Goal: Task Accomplishment & Management: Use online tool/utility

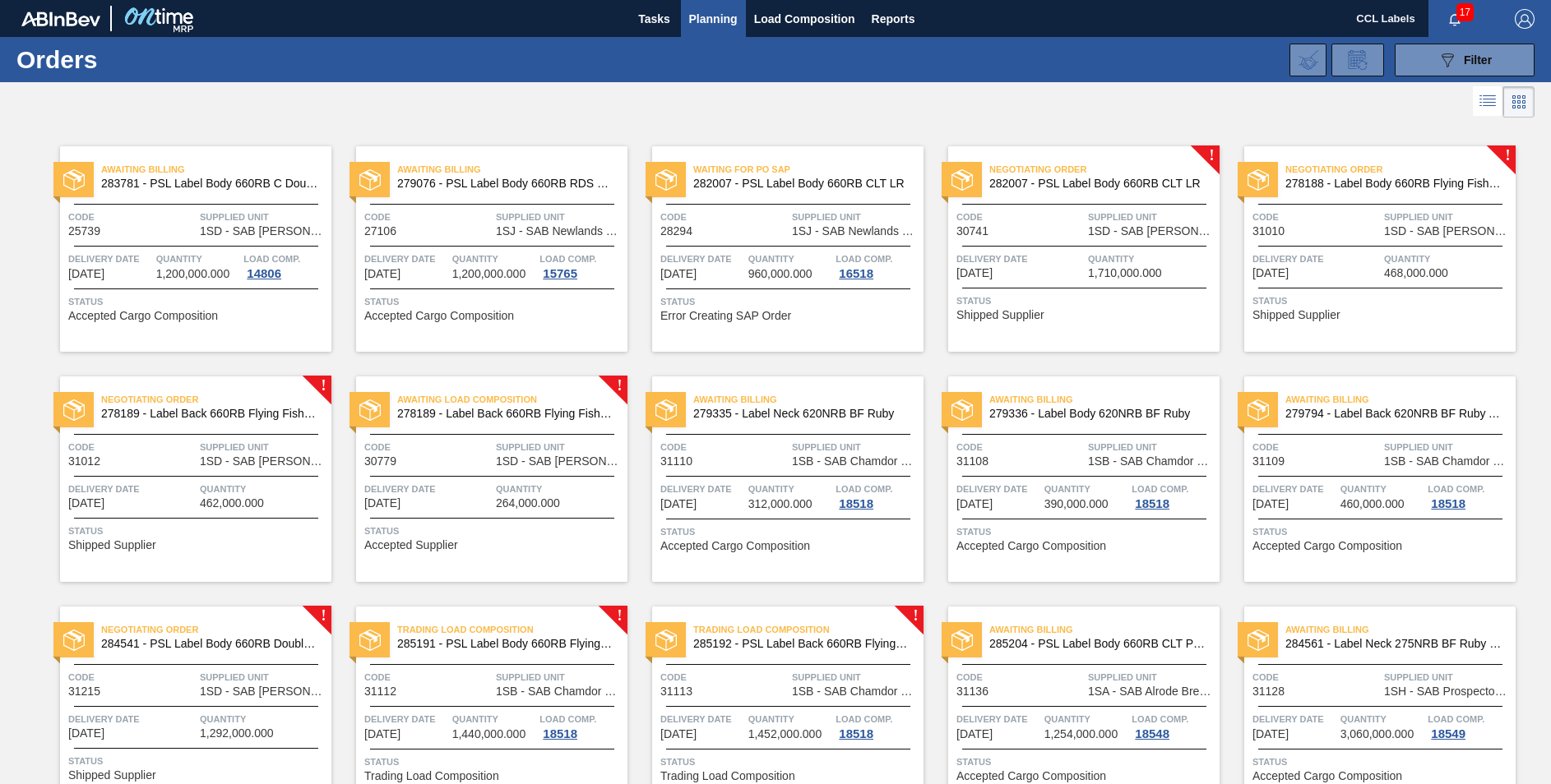
scroll to position [319, 0]
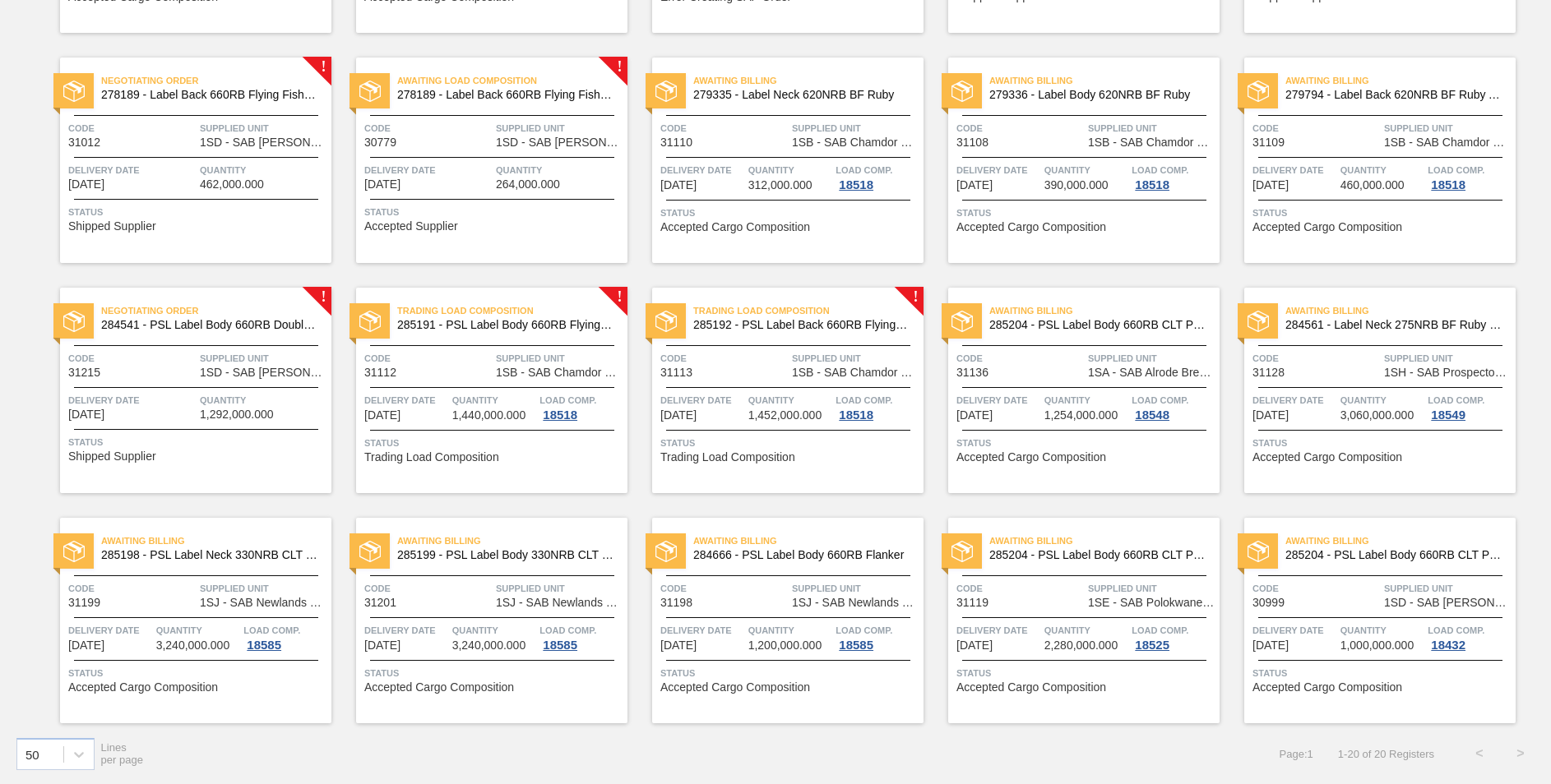
click at [247, 325] on span "284541 - PSL Label Body 660RB Double Malt 23" at bounding box center [209, 325] width 217 height 12
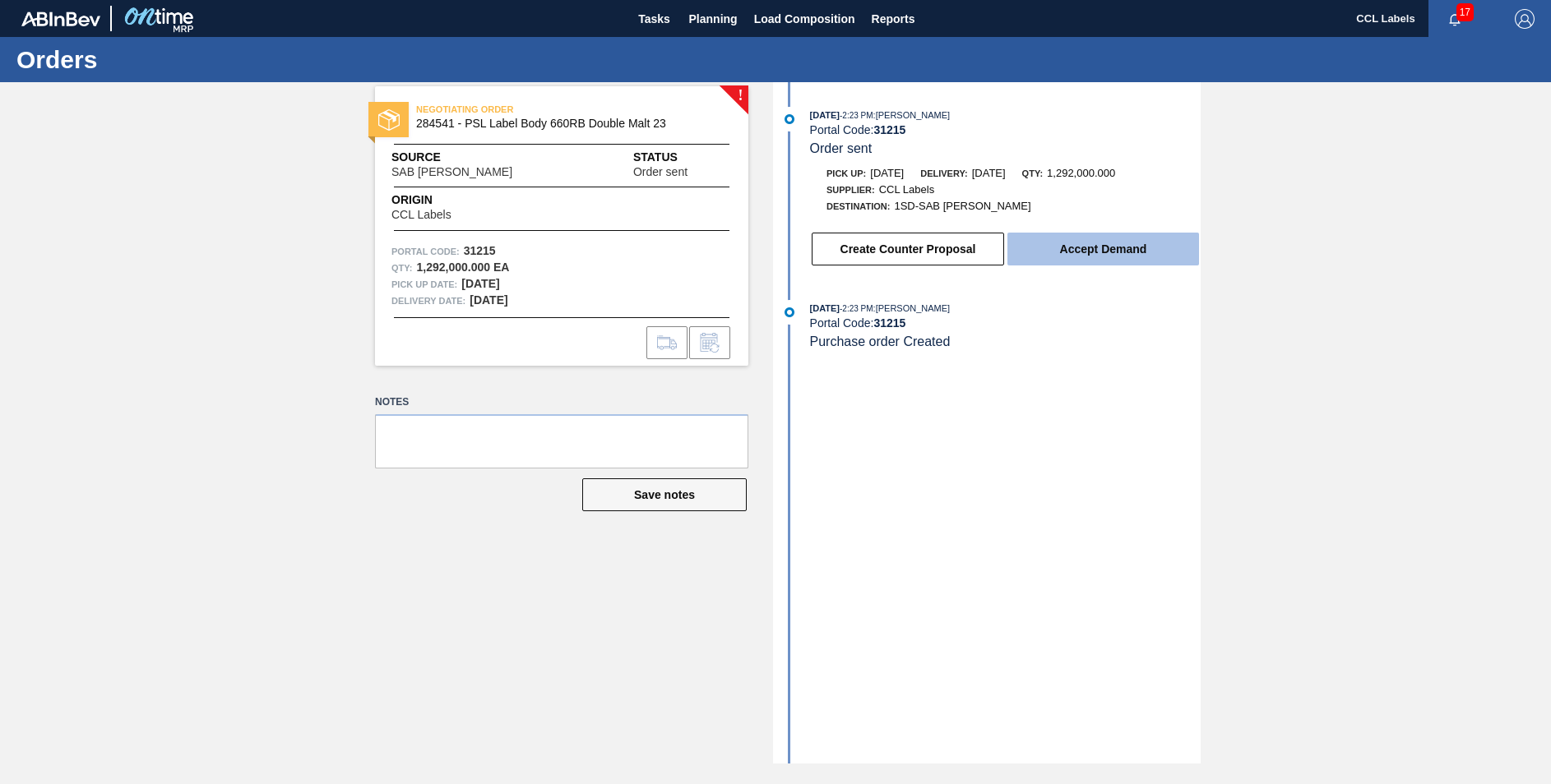
click at [1125, 251] on button "Accept Demand" at bounding box center [1103, 249] width 191 height 33
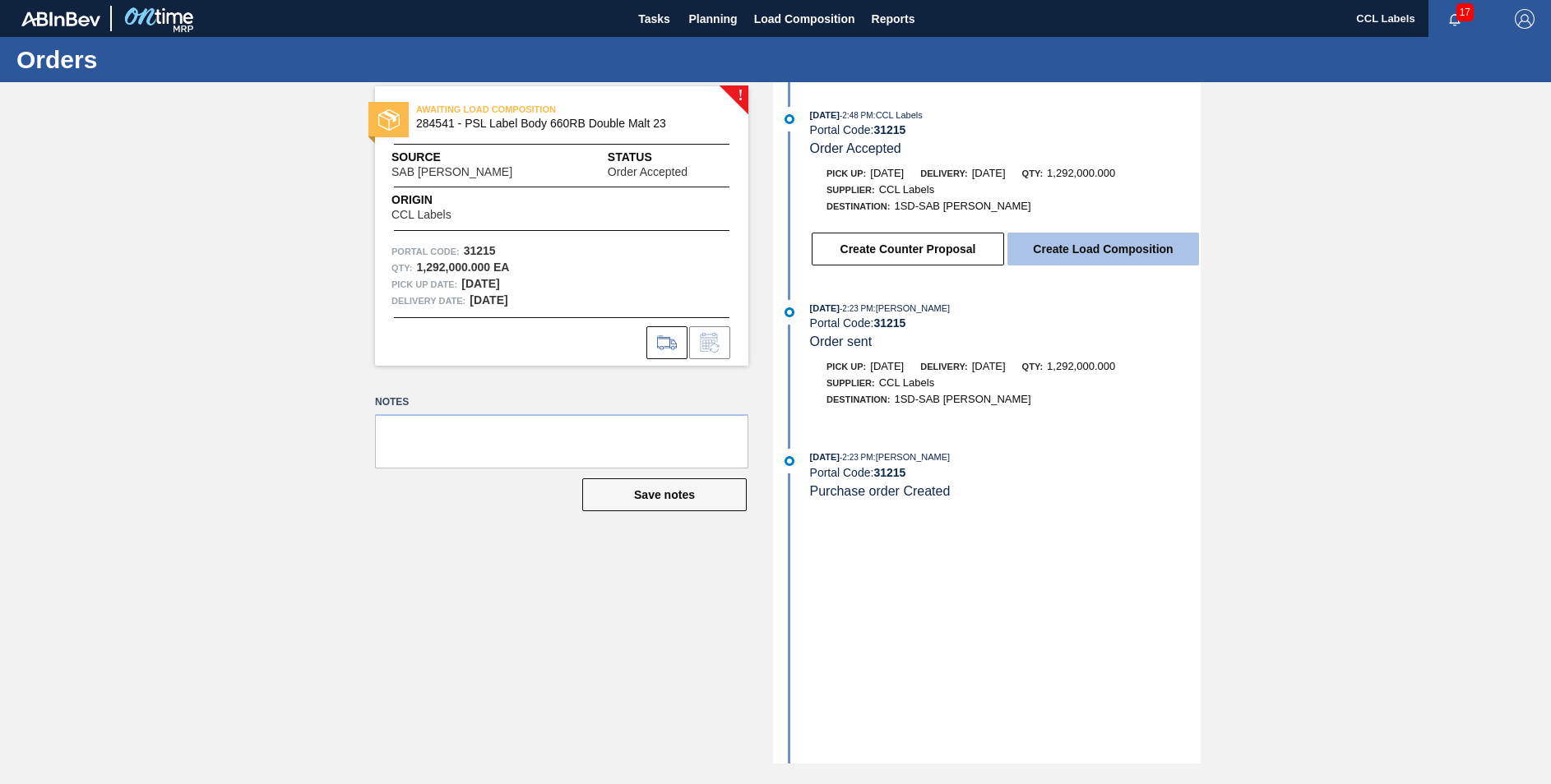
click at [1127, 252] on button "Create Load Composition" at bounding box center [1103, 249] width 191 height 33
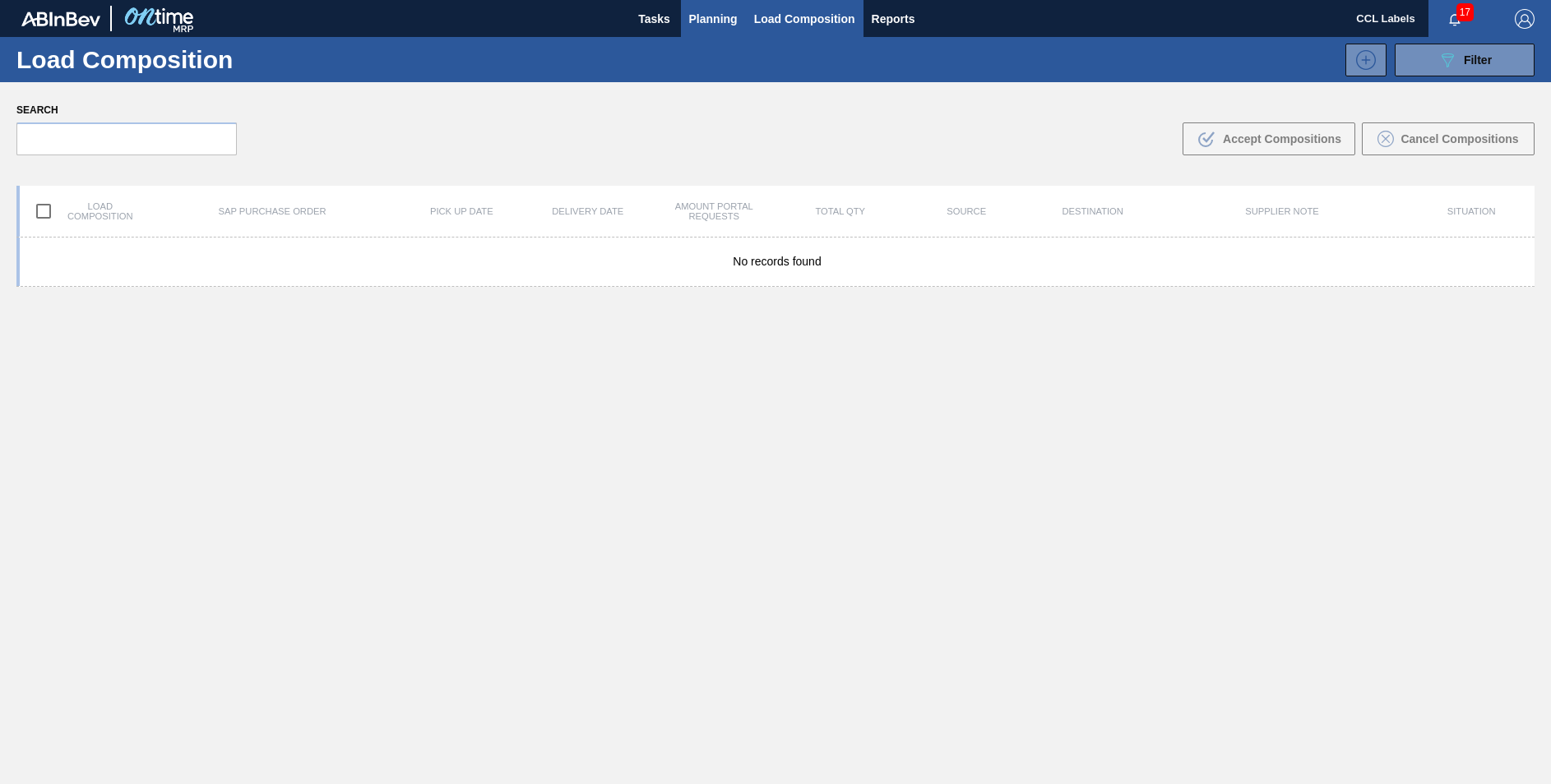
click at [717, 22] on span "Planning" at bounding box center [713, 18] width 49 height 20
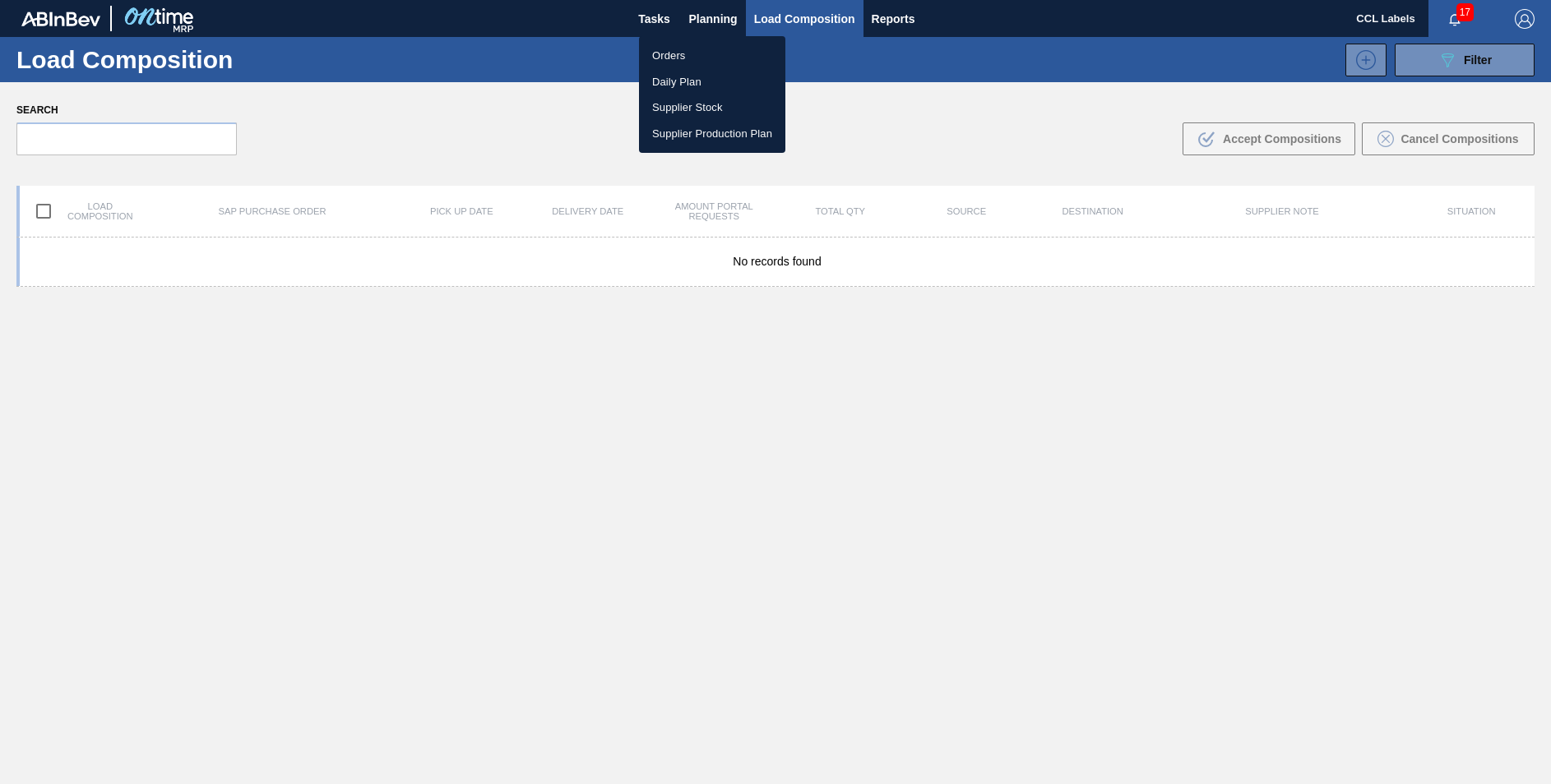
drag, startPoint x: 666, startPoint y: 52, endPoint x: 702, endPoint y: 16, distance: 50.9
click at [666, 52] on li "Orders" at bounding box center [711, 56] width 146 height 27
click at [678, 76] on li "Daily Plan" at bounding box center [711, 82] width 146 height 27
click at [675, 51] on li "Orders" at bounding box center [711, 56] width 146 height 27
click at [696, 28] on div "Orders Daily Plan Supplier Stock Supplier Production Plan" at bounding box center [776, 392] width 1551 height 784
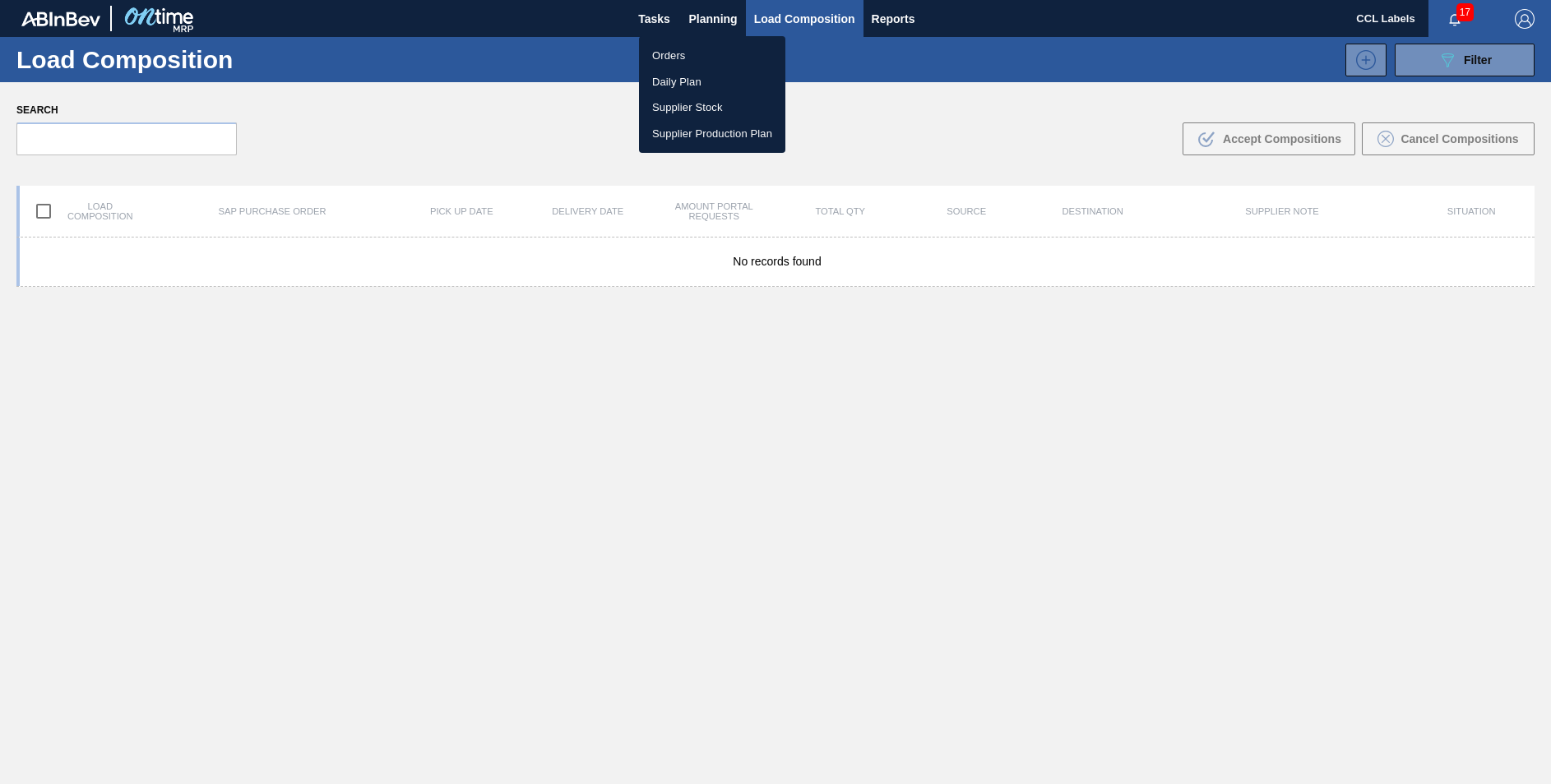
click at [702, 11] on div "Orders Daily Plan Supplier Stock Supplier Production Plan" at bounding box center [776, 392] width 1551 height 784
click at [703, 16] on div "Orders Daily Plan Supplier Stock Supplier Production Plan" at bounding box center [776, 392] width 1551 height 784
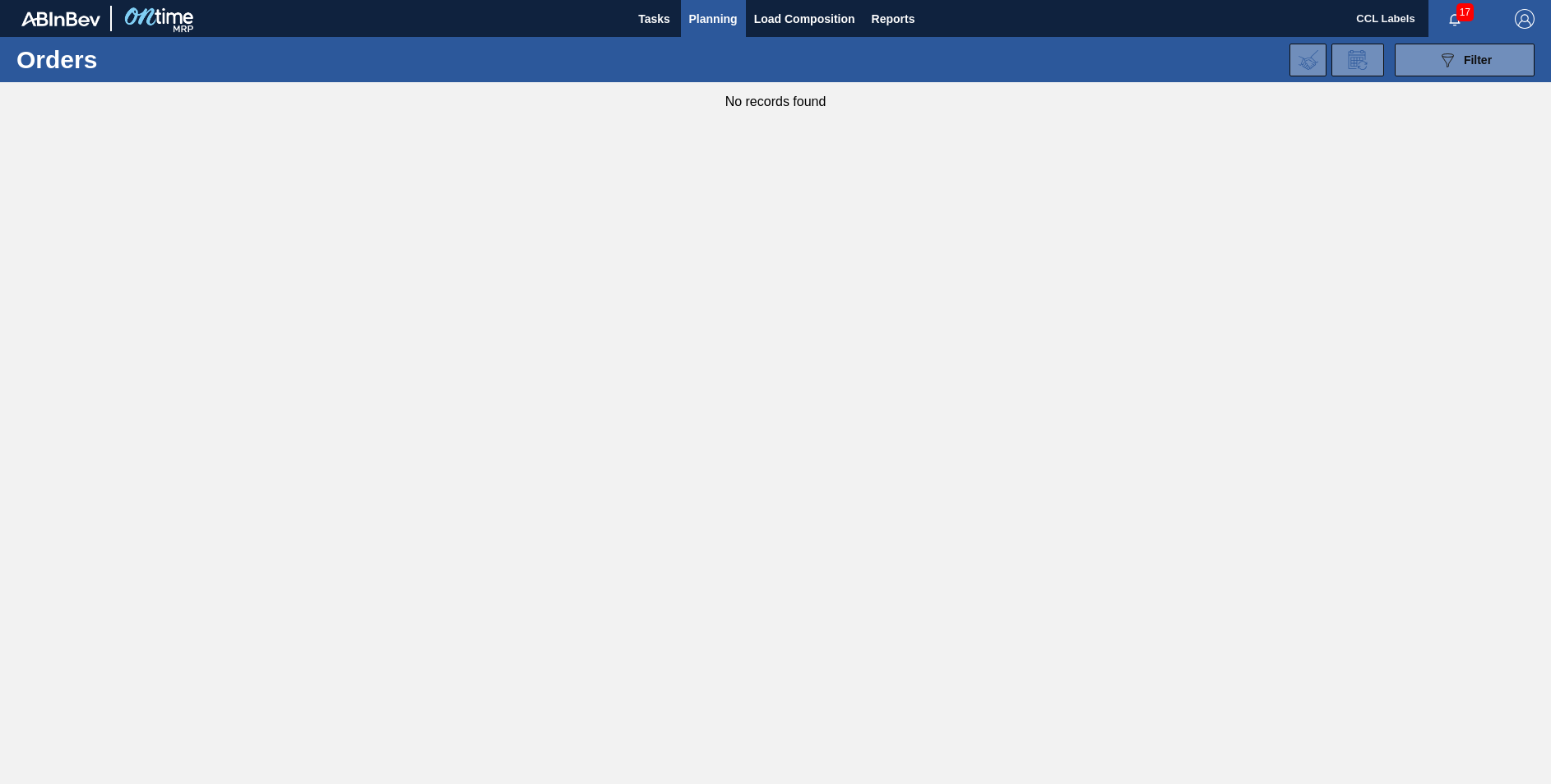
click at [702, 18] on div "Orders Daily Plan Supplier Stock Supplier Production Plan" at bounding box center [776, 392] width 1551 height 784
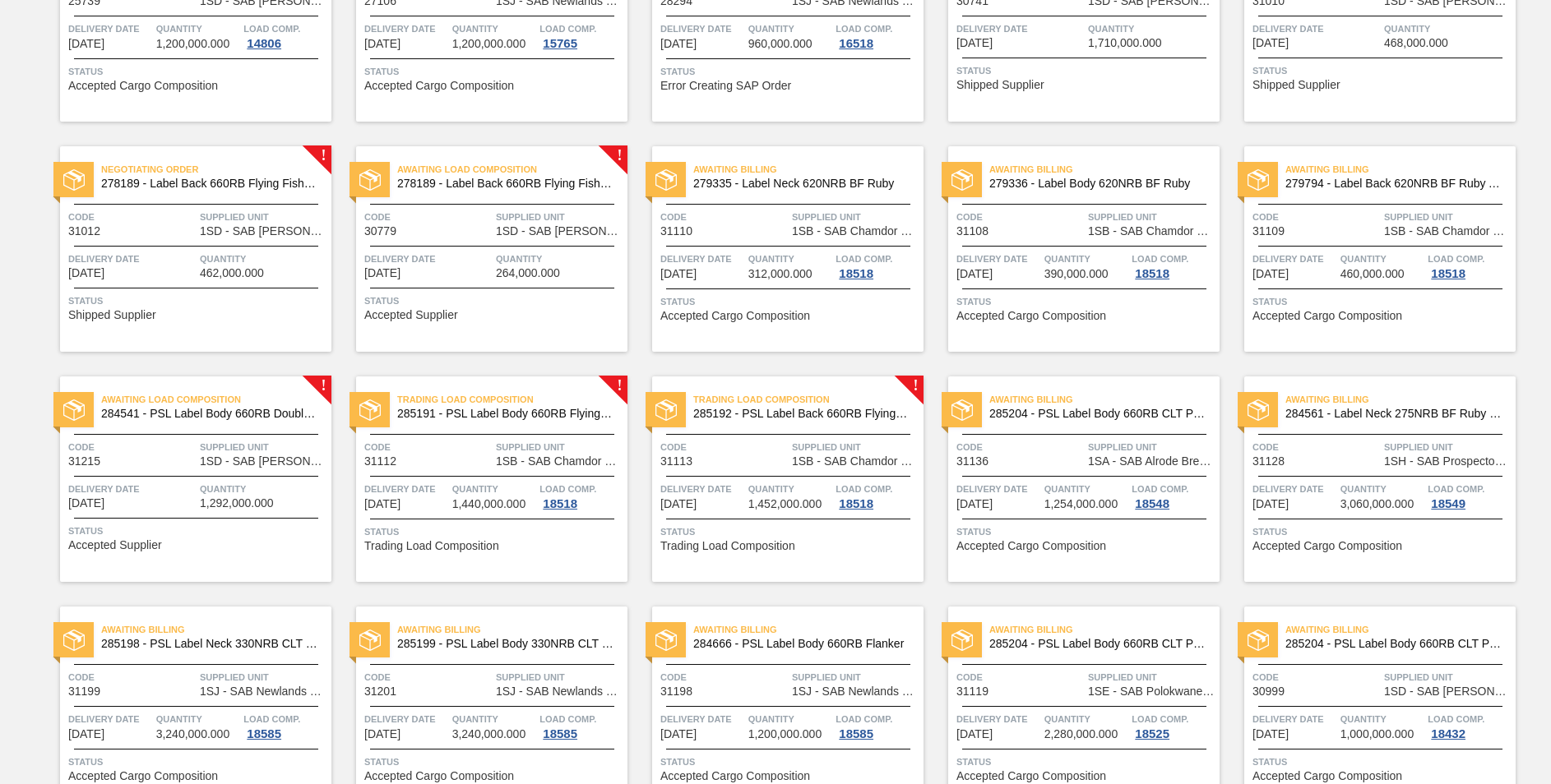
scroll to position [319, 0]
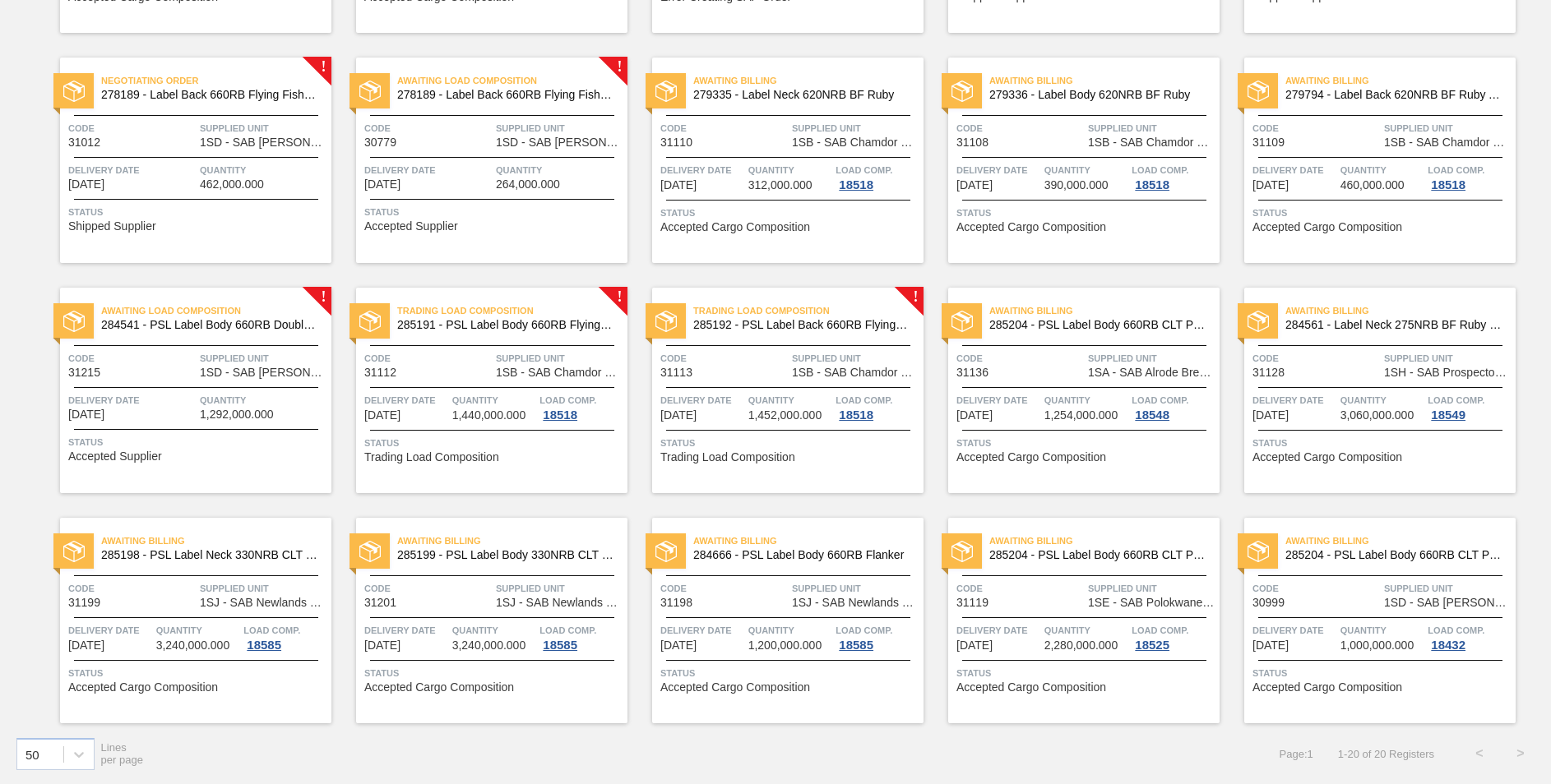
click at [234, 329] on span "284541 - PSL Label Body 660RB Double Malt 23" at bounding box center [209, 325] width 217 height 12
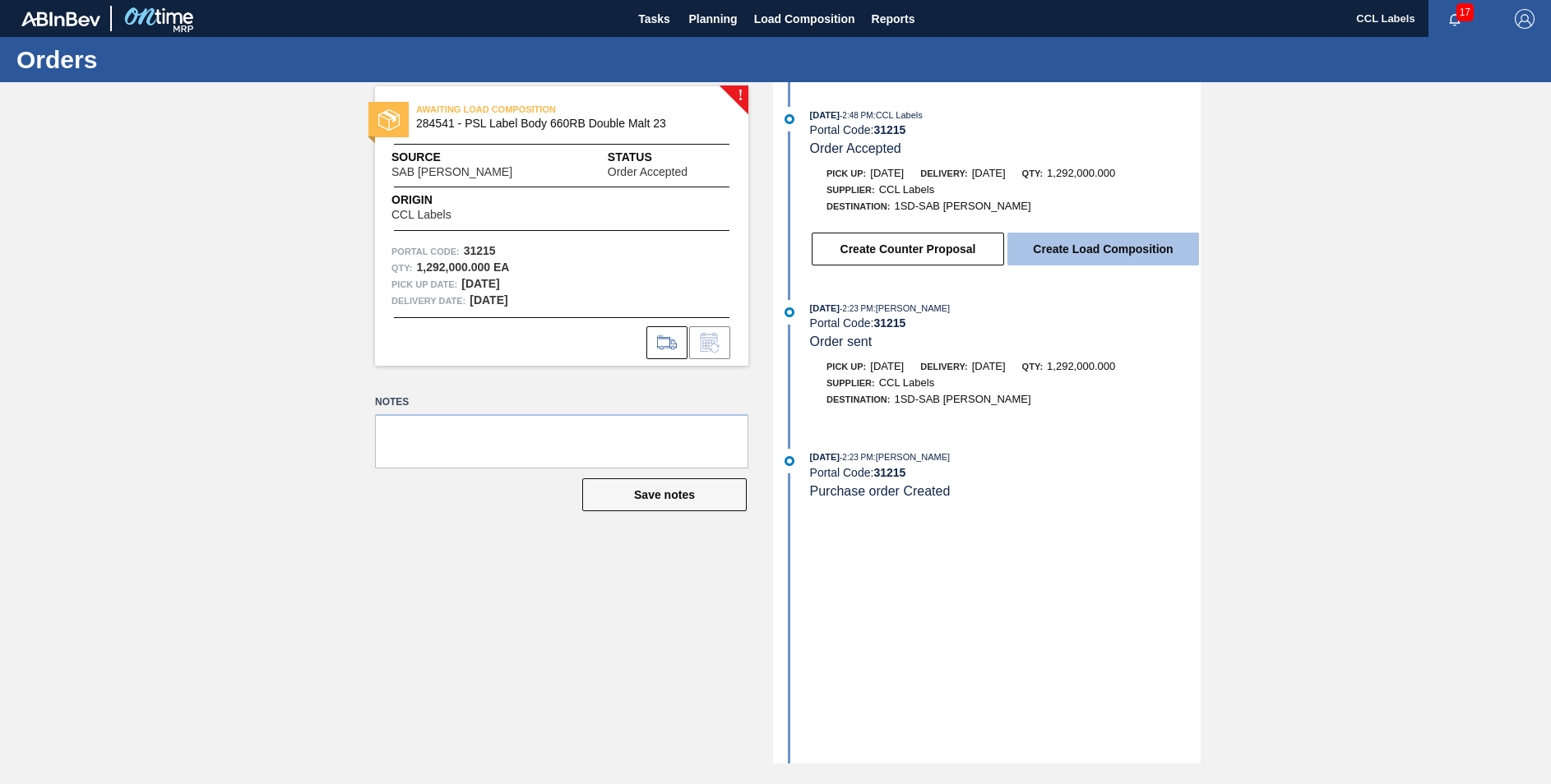
click at [1066, 250] on button "Create Load Composition" at bounding box center [1103, 249] width 191 height 33
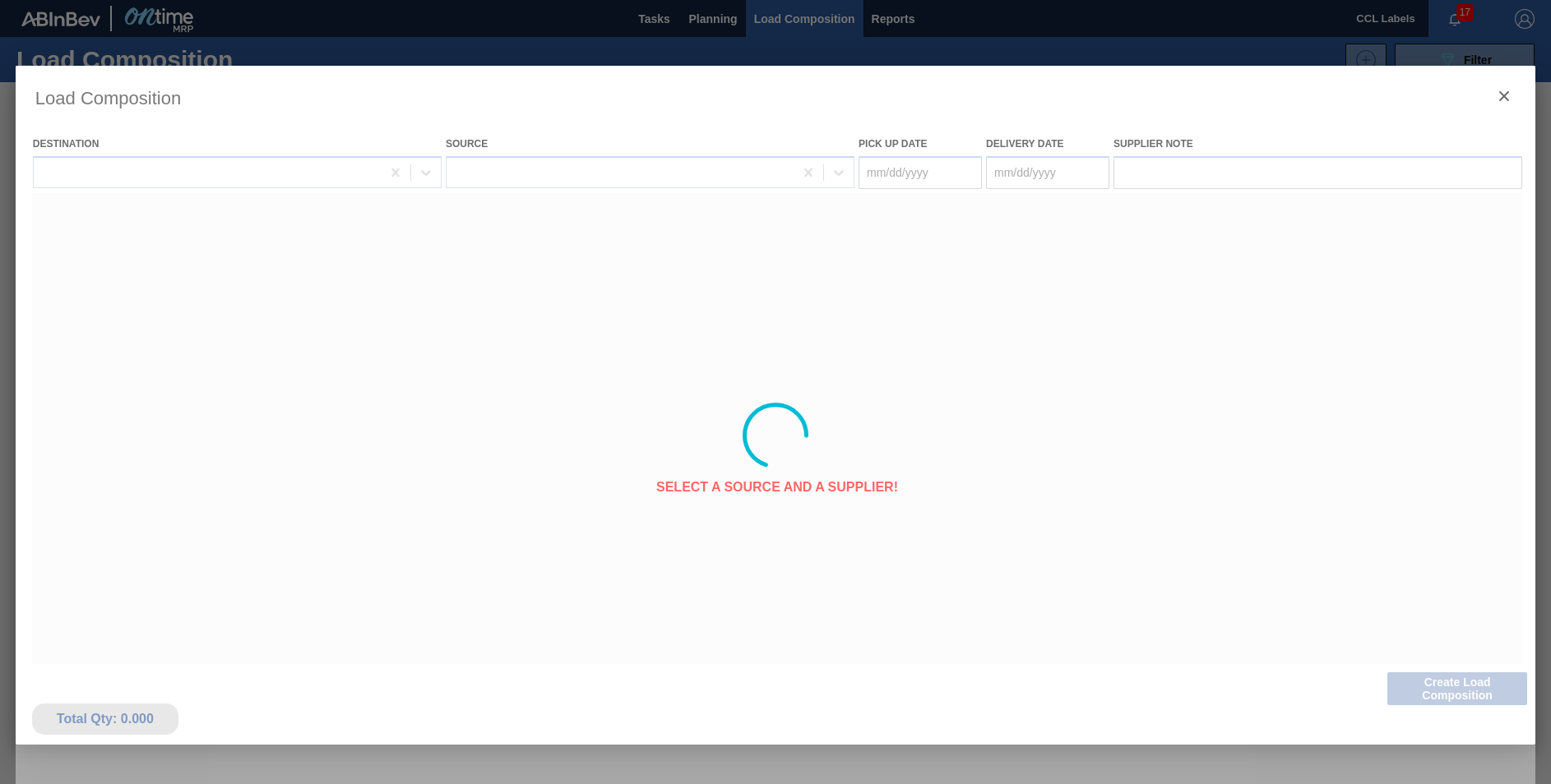
type Date "[DATE]"
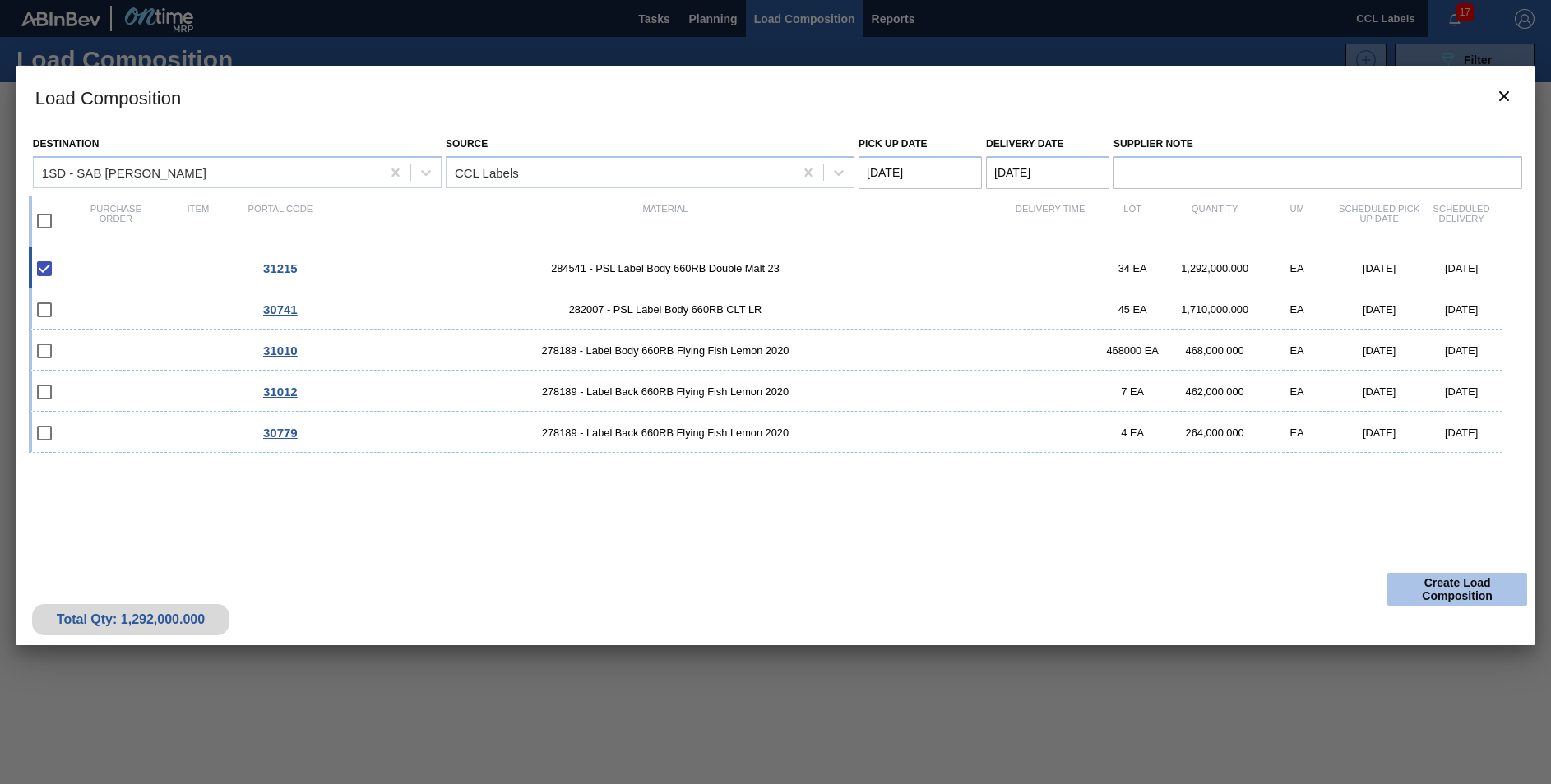
click at [1470, 592] on button "Create Load Composition" at bounding box center [1457, 589] width 140 height 33
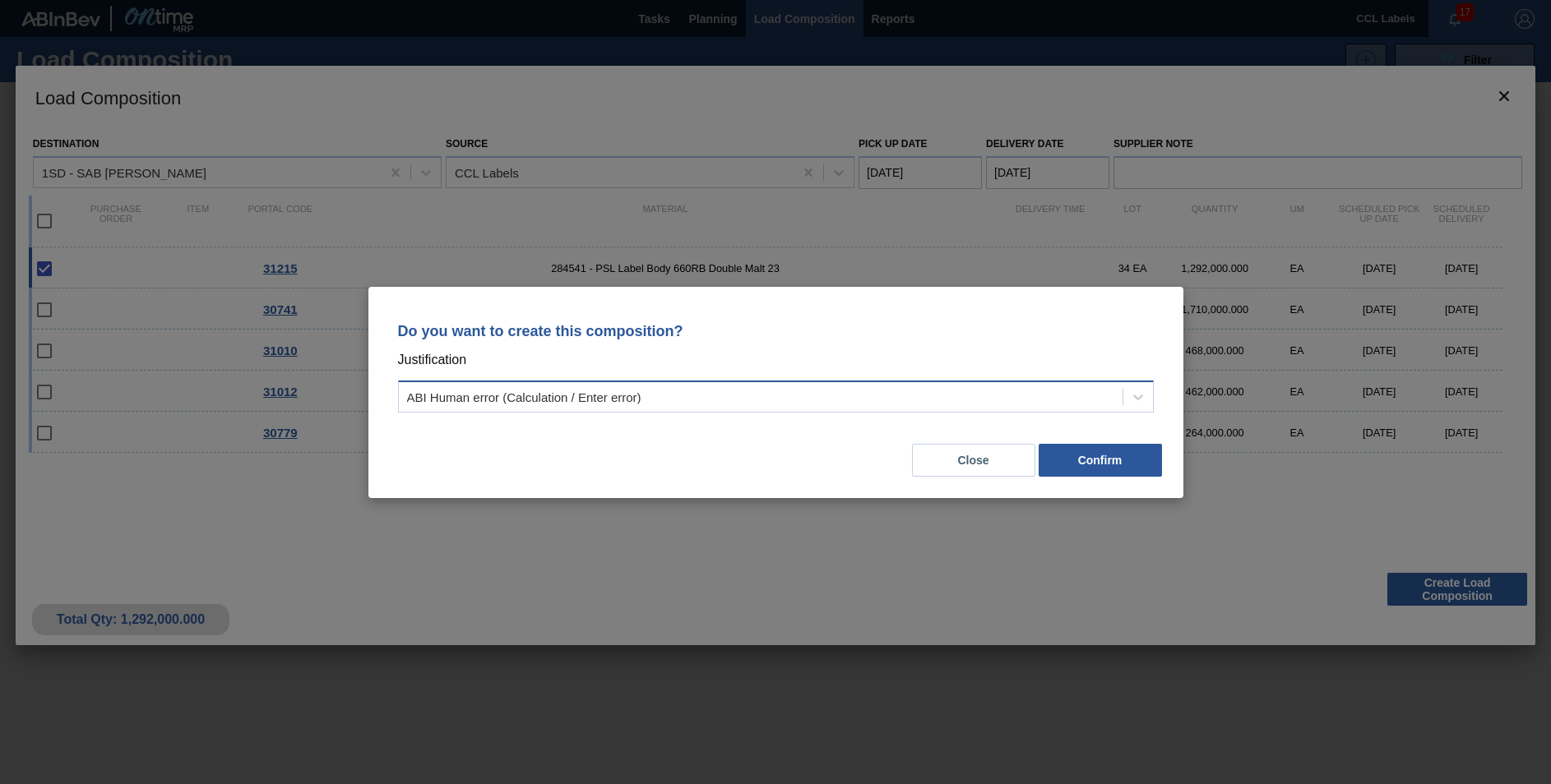
click at [790, 392] on div "ABI Human error (Calculation / Enter error)" at bounding box center [760, 396] width 724 height 24
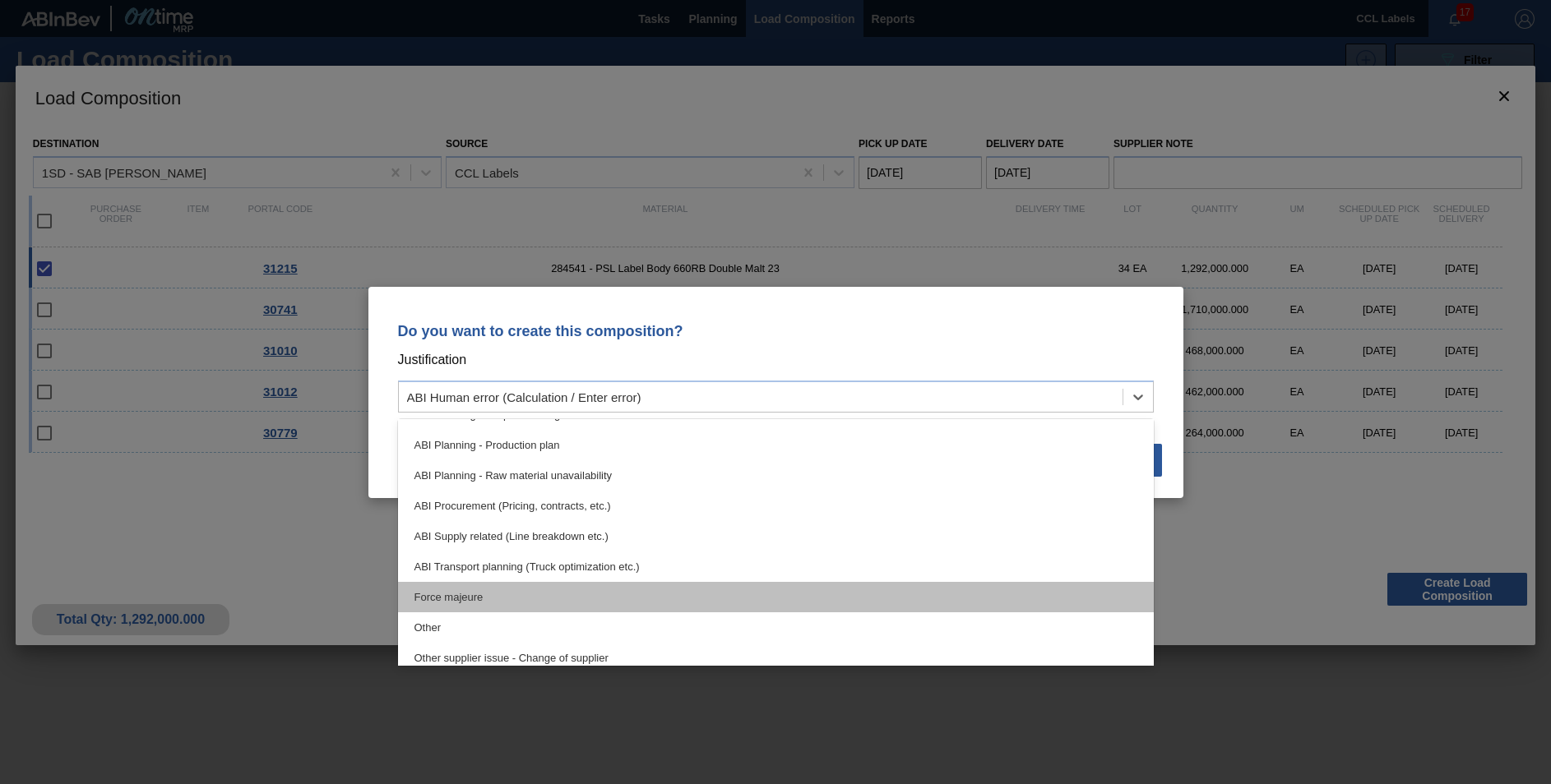
scroll to position [164, 0]
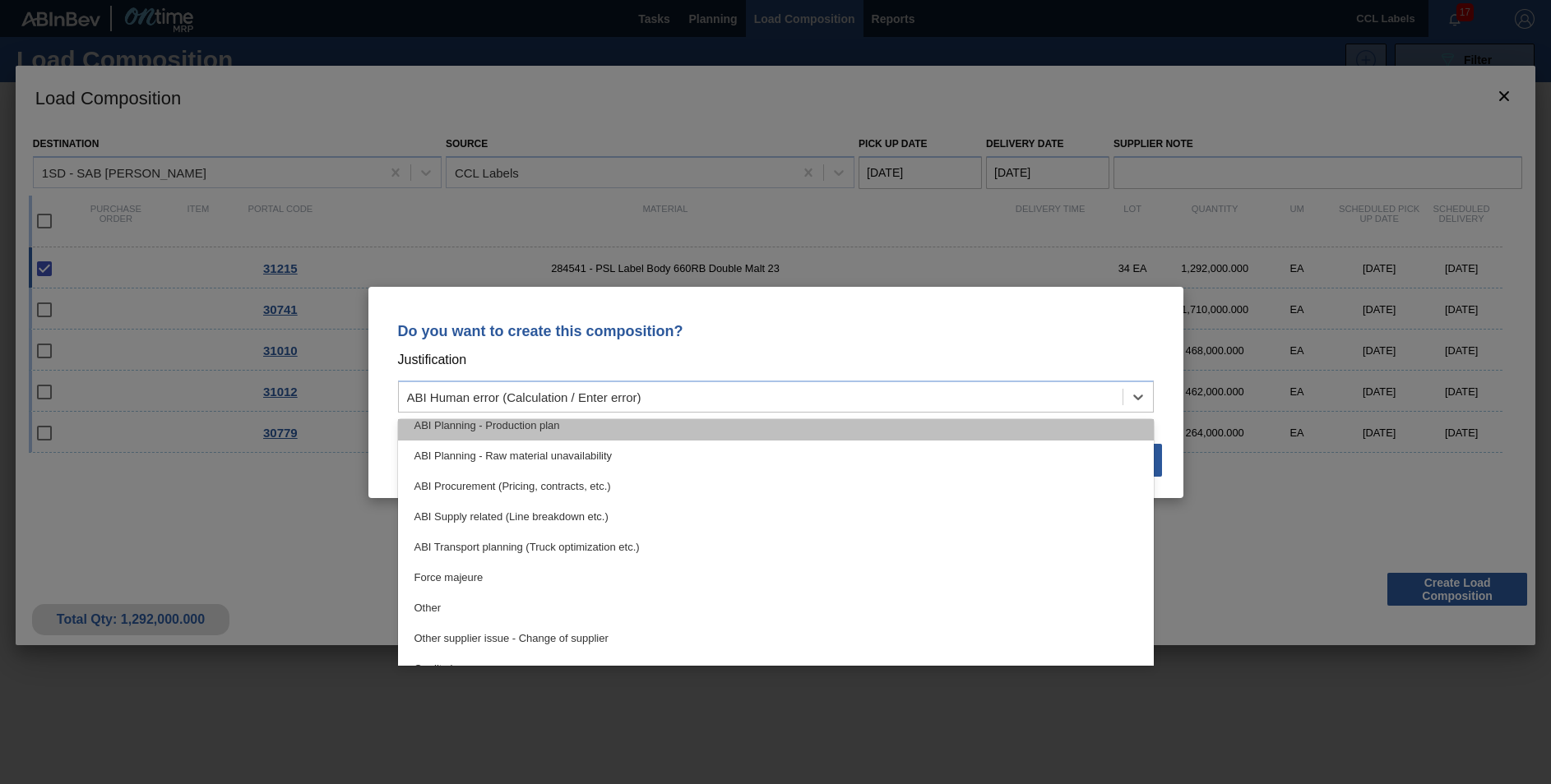
click at [509, 424] on div "ABI Planning - Production plan" at bounding box center [776, 425] width 755 height 31
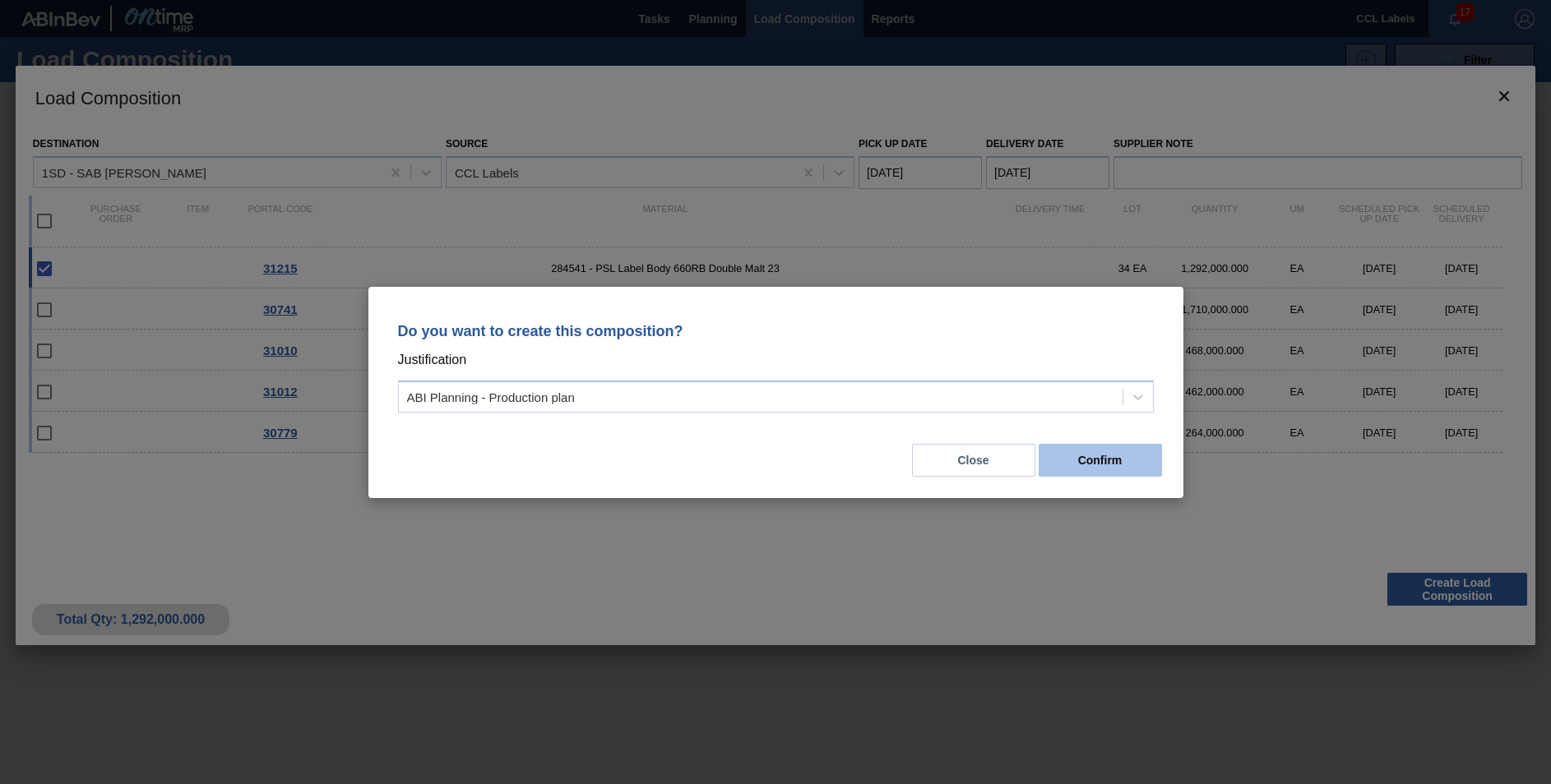
click at [1121, 453] on button "Confirm" at bounding box center [1100, 460] width 123 height 33
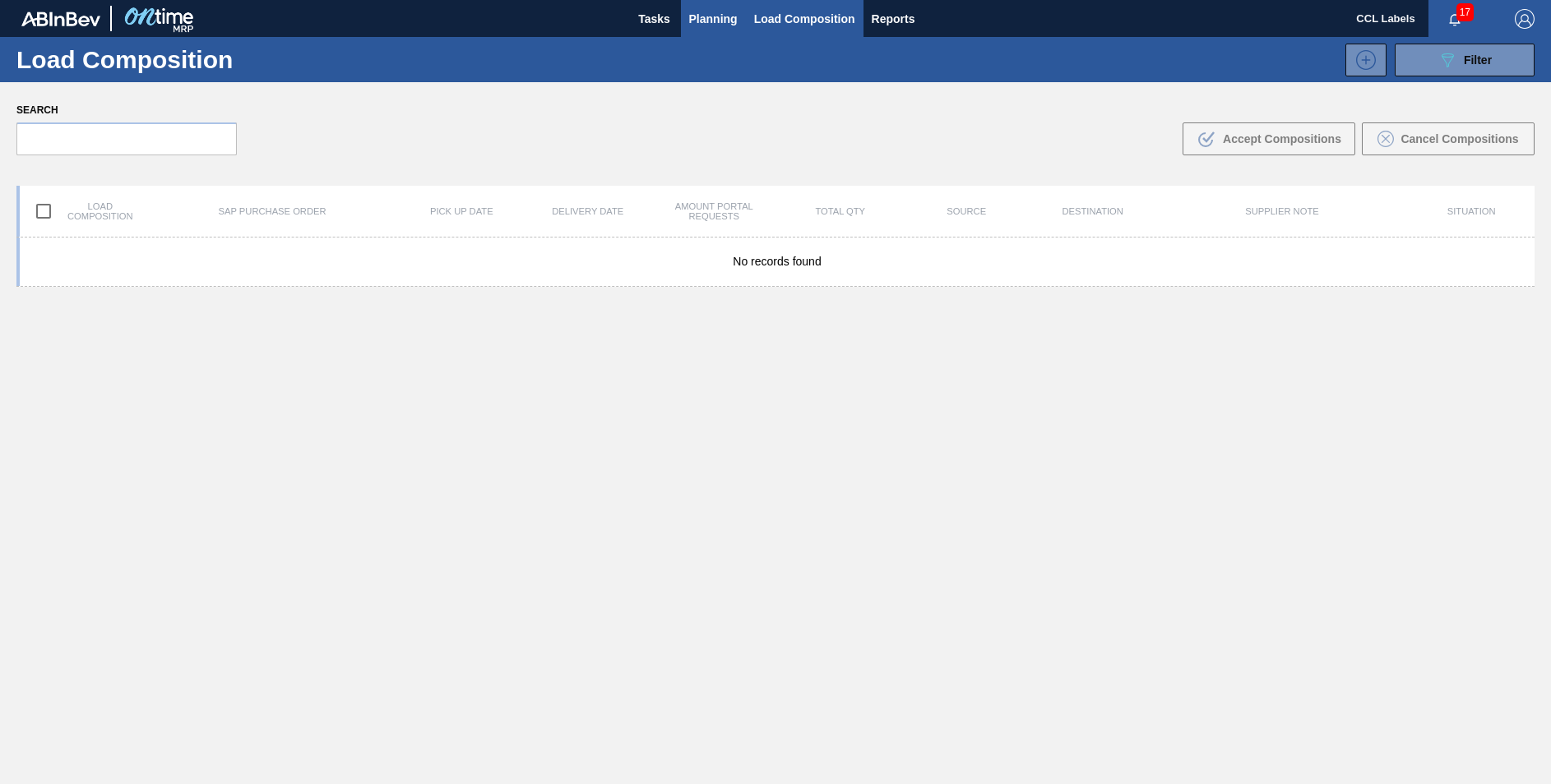
click at [707, 9] on span "Planning" at bounding box center [713, 18] width 49 height 20
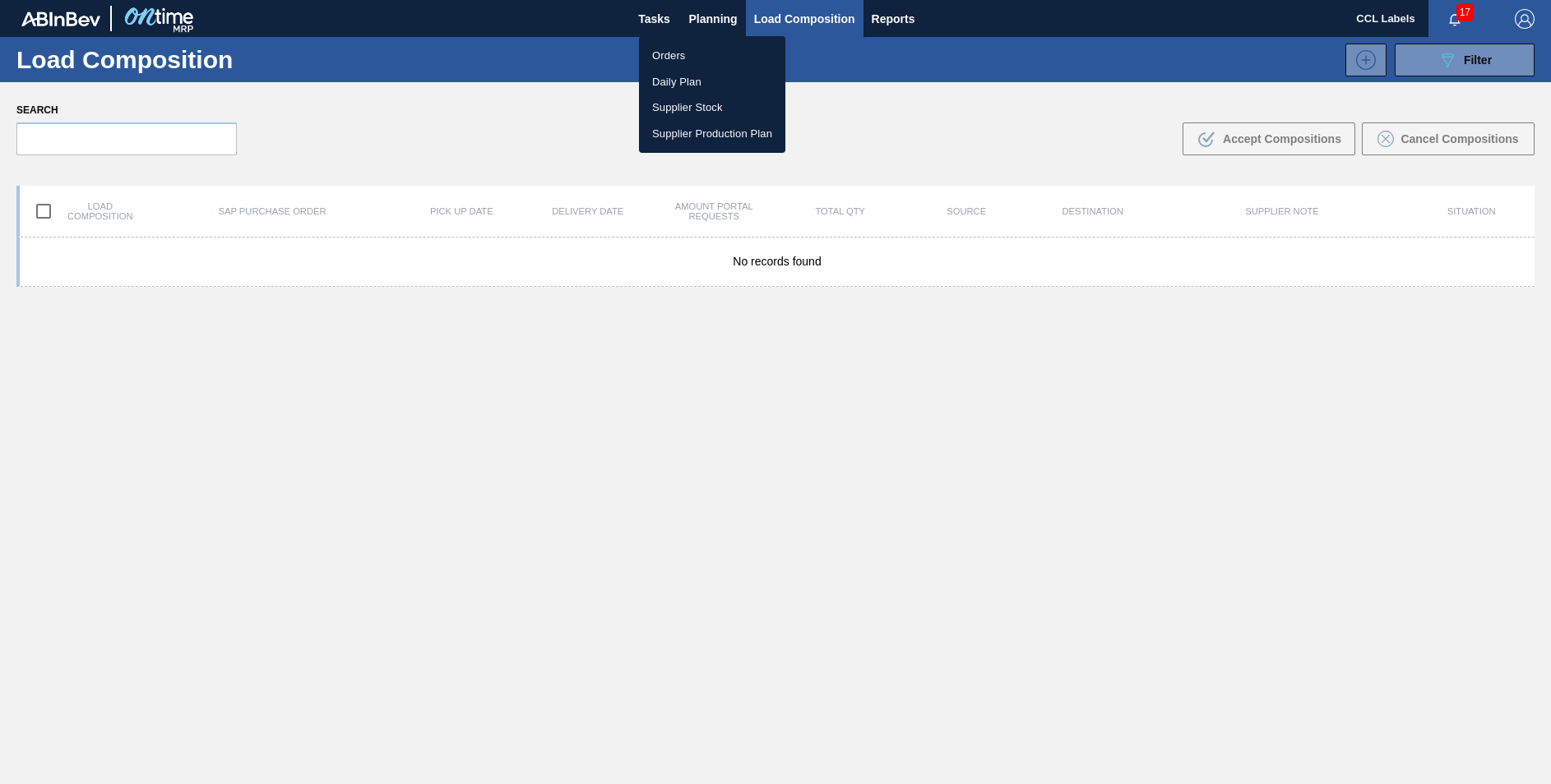
click at [678, 53] on li "Orders" at bounding box center [711, 56] width 146 height 27
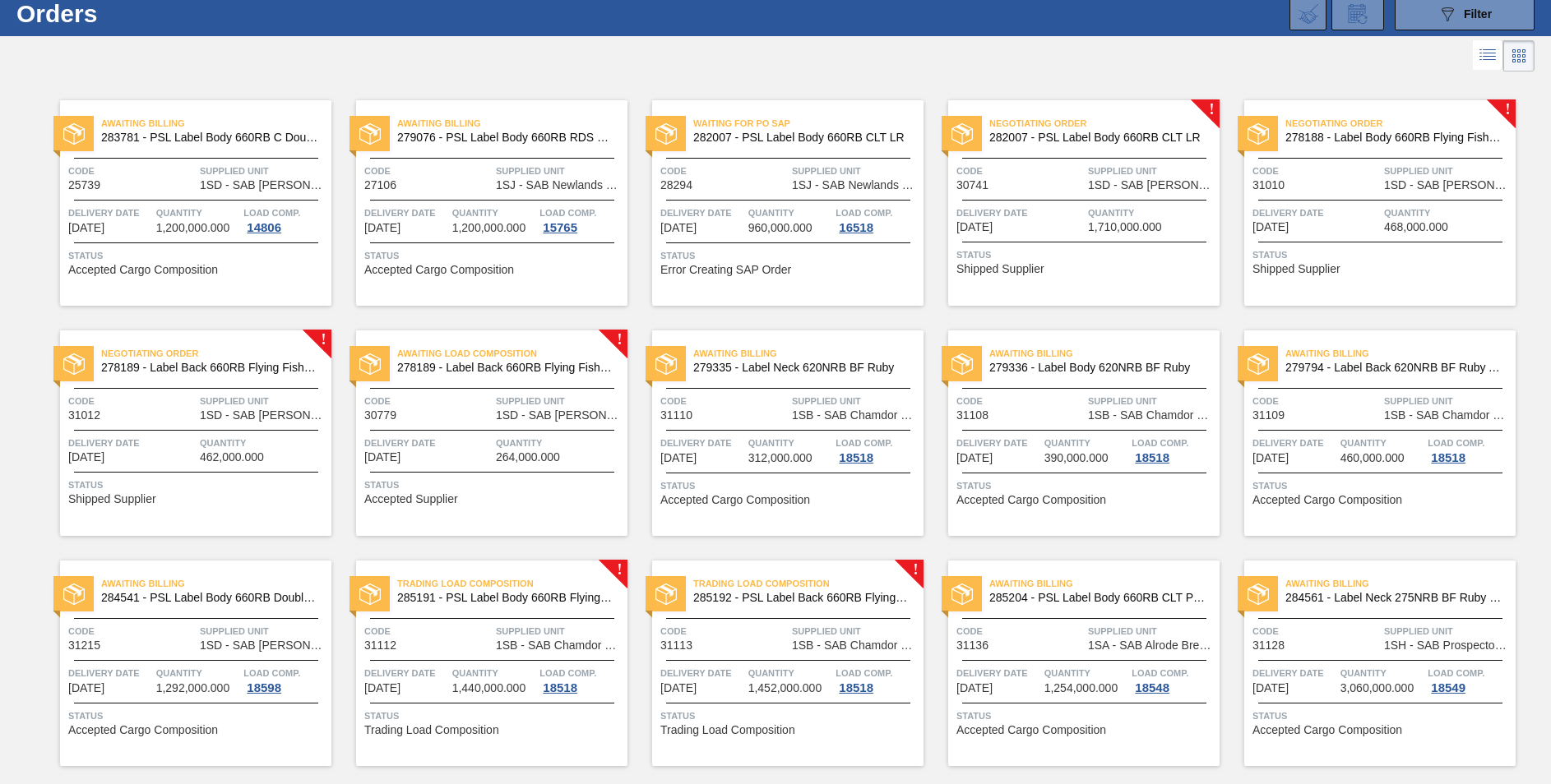
scroll to position [82, 0]
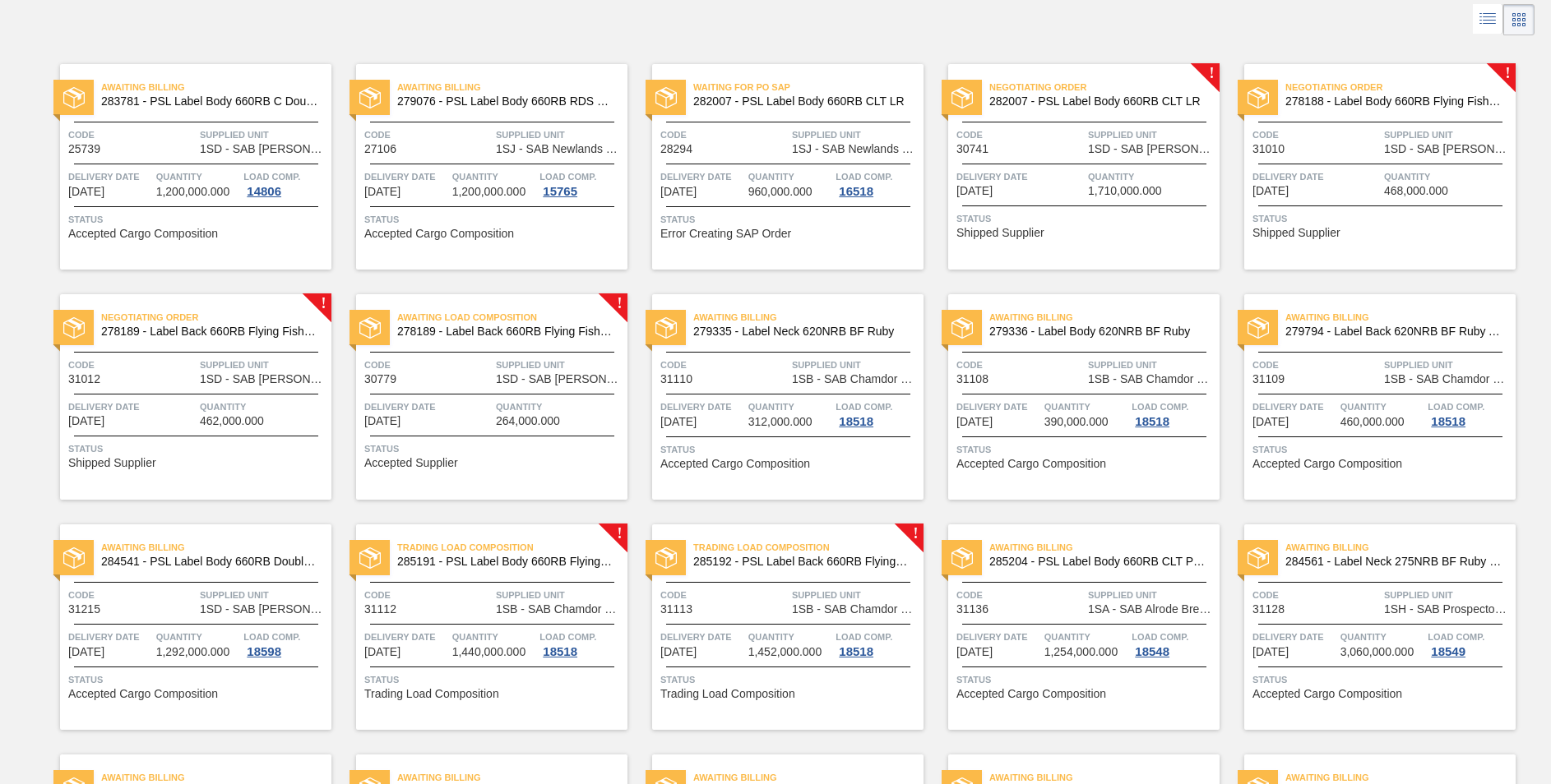
click at [181, 562] on span "284541 - PSL Label Body 660RB Double Malt 23" at bounding box center [209, 561] width 217 height 12
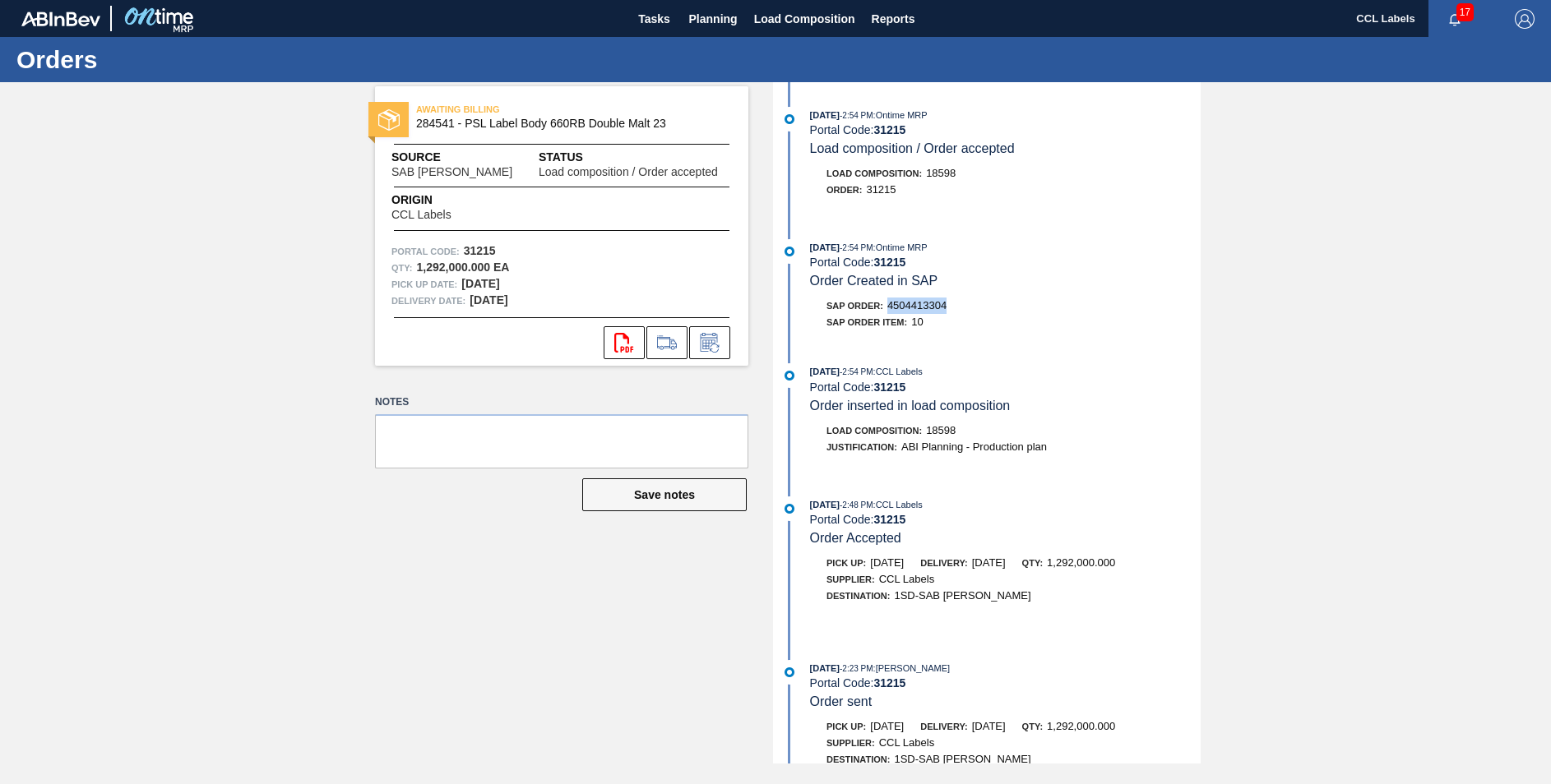
drag, startPoint x: 949, startPoint y: 308, endPoint x: 890, endPoint y: 306, distance: 59.0
click at [890, 306] on div "SAP Order: 4504413304" at bounding box center [1005, 305] width 390 height 16
drag, startPoint x: 890, startPoint y: 306, endPoint x: 910, endPoint y: 307, distance: 20.0
copy span "4504413304"
